Goal: Information Seeking & Learning: Compare options

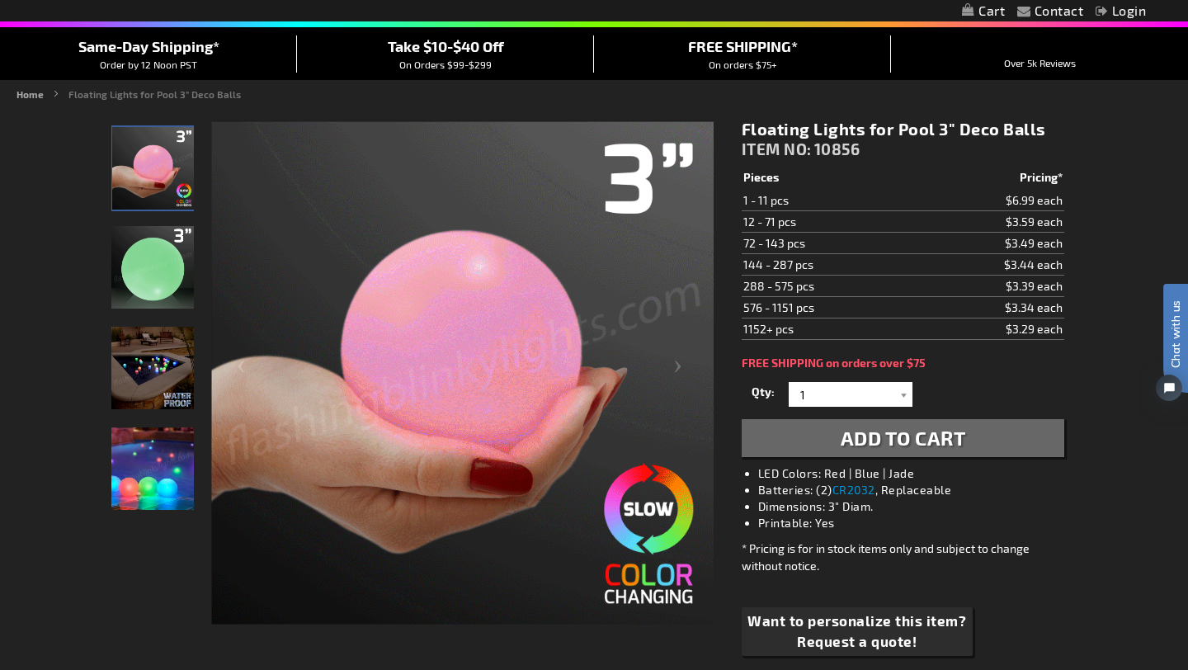
click at [1014, 218] on td "$3.59 each" at bounding box center [990, 221] width 147 height 21
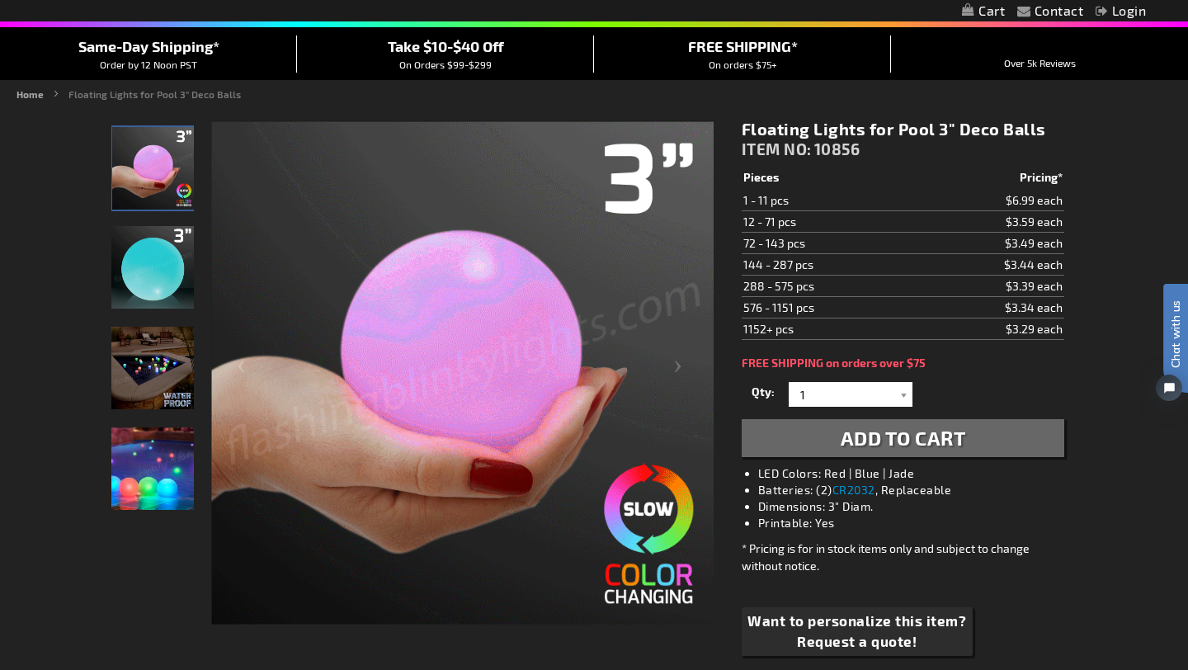
click at [1014, 218] on td "$3.59 each" at bounding box center [990, 221] width 147 height 21
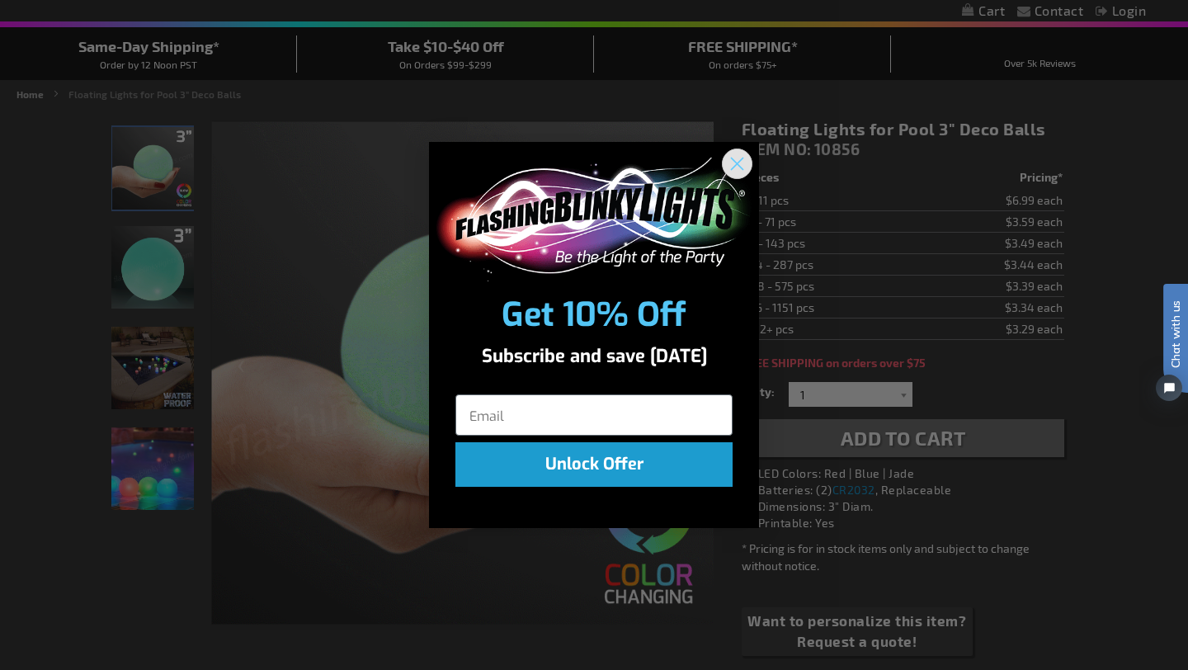
click at [735, 161] on icon "Close dialog" at bounding box center [737, 164] width 12 height 12
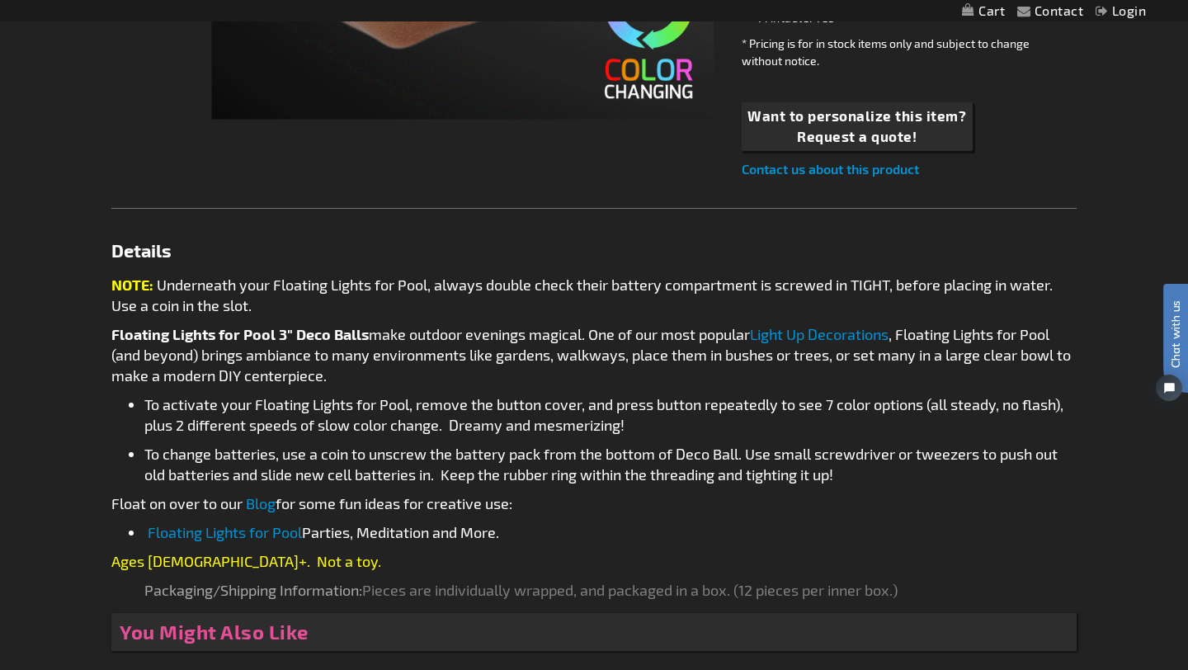
scroll to position [648, 0]
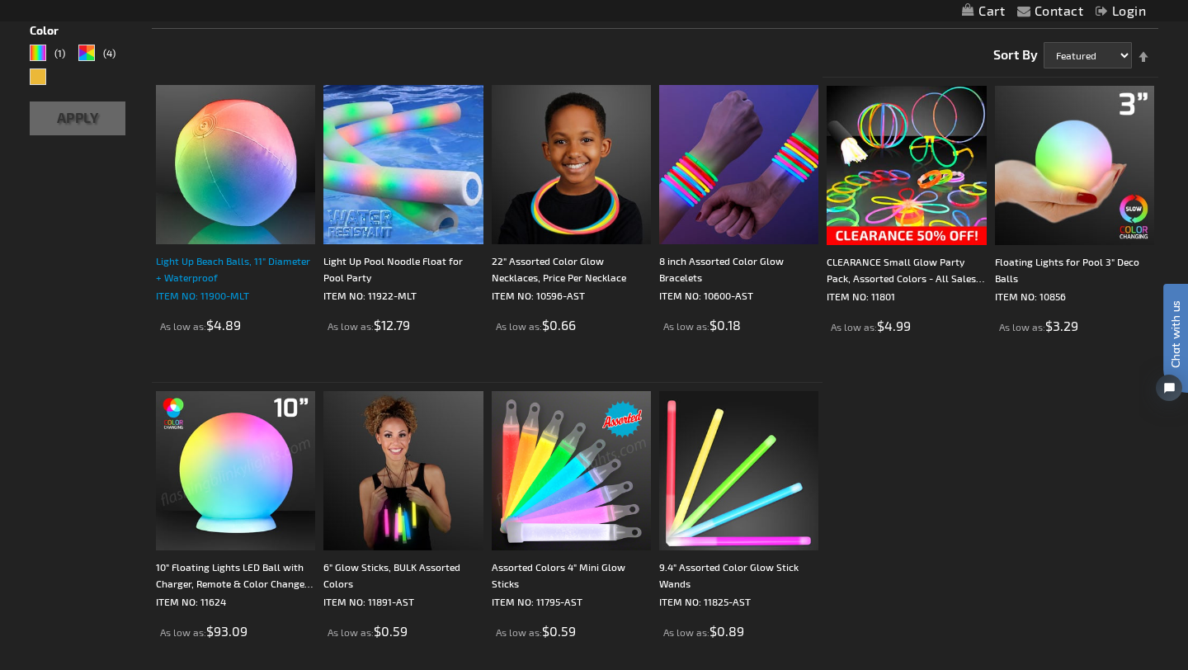
click at [171, 270] on div "Light Up Beach Balls, 11" Diameter + Waterproof" at bounding box center [235, 268] width 159 height 33
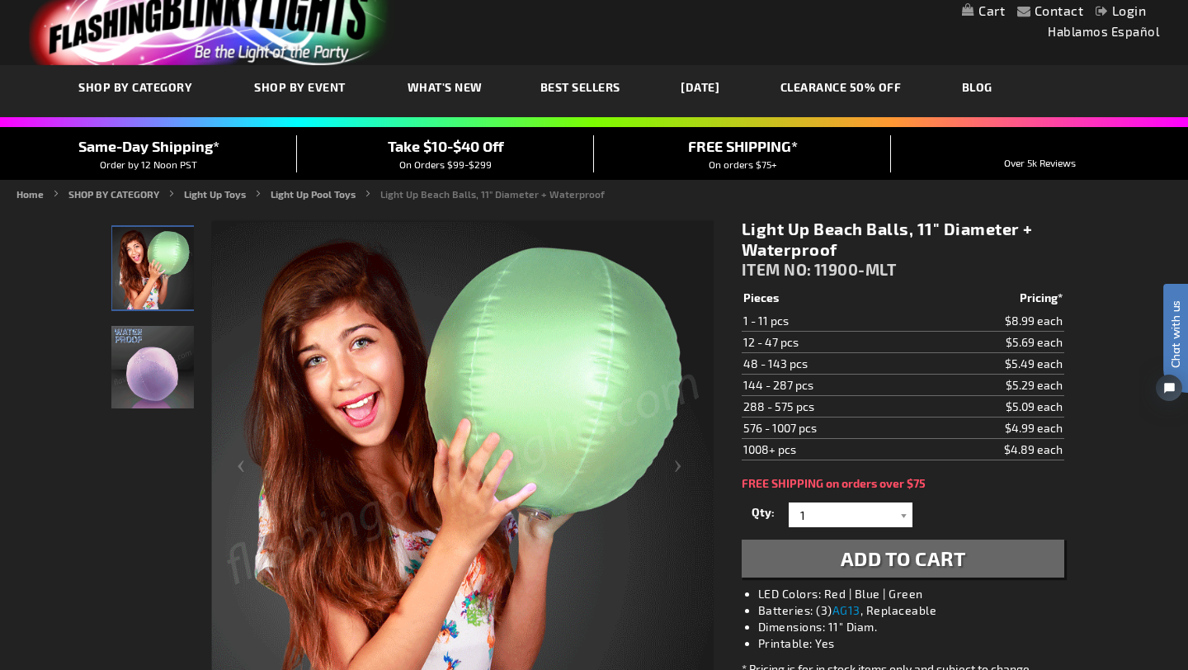
scroll to position [42, 0]
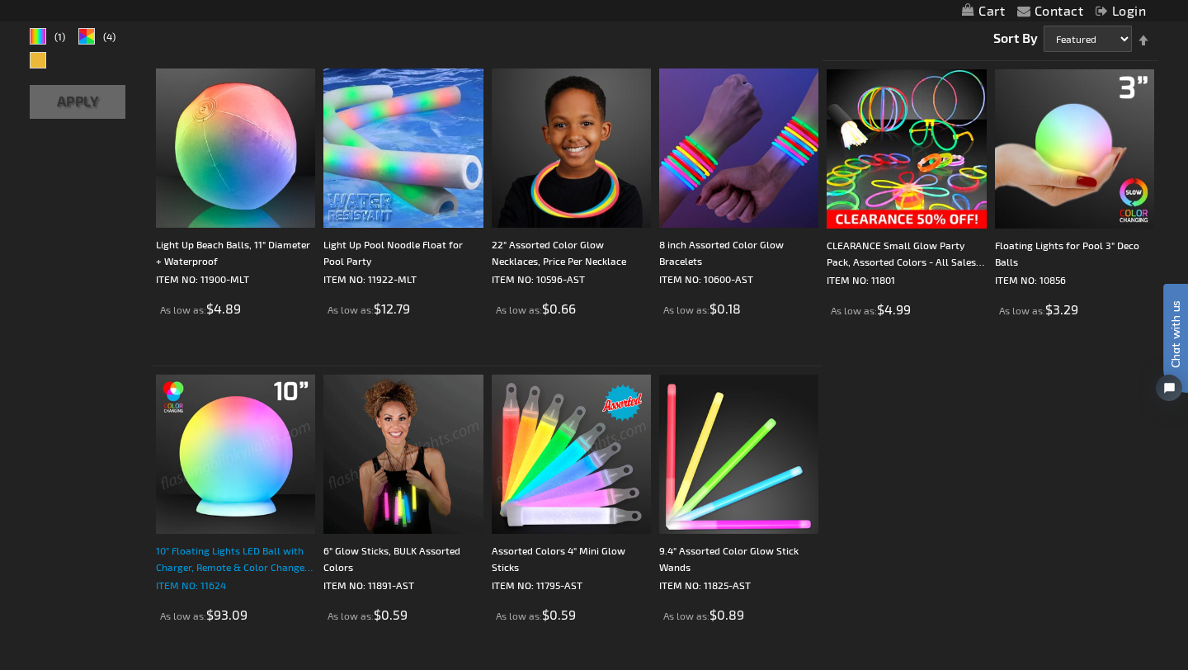
click at [241, 555] on div "10" Floating Lights LED Ball with Charger, Remote & Color Change Lights" at bounding box center [235, 558] width 159 height 33
